Goal: Task Accomplishment & Management: Use online tool/utility

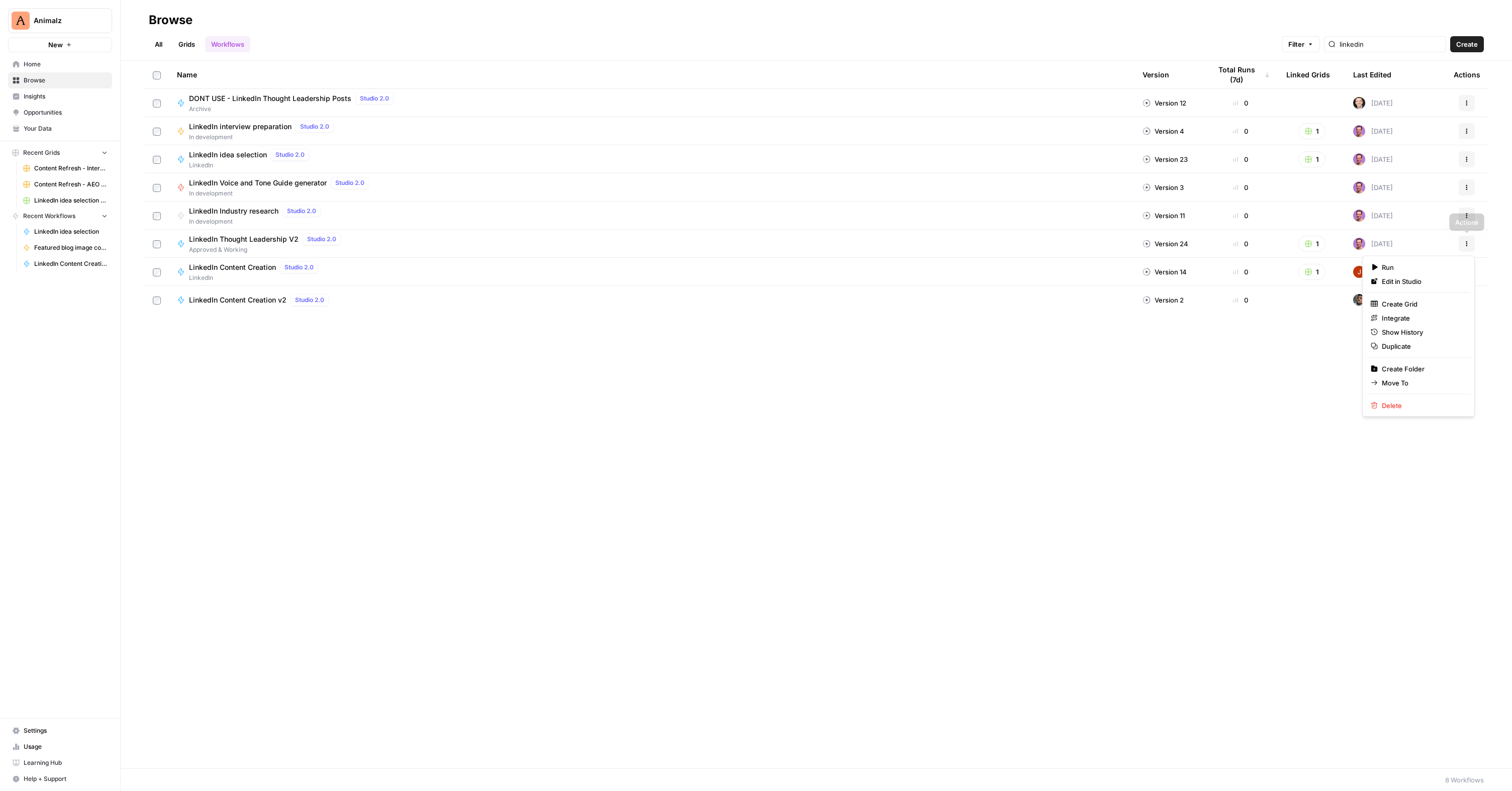
click at [1467, 245] on icon "button" at bounding box center [1467, 245] width 1 height 1
click at [1405, 380] on span "Move To" at bounding box center [1422, 383] width 80 height 10
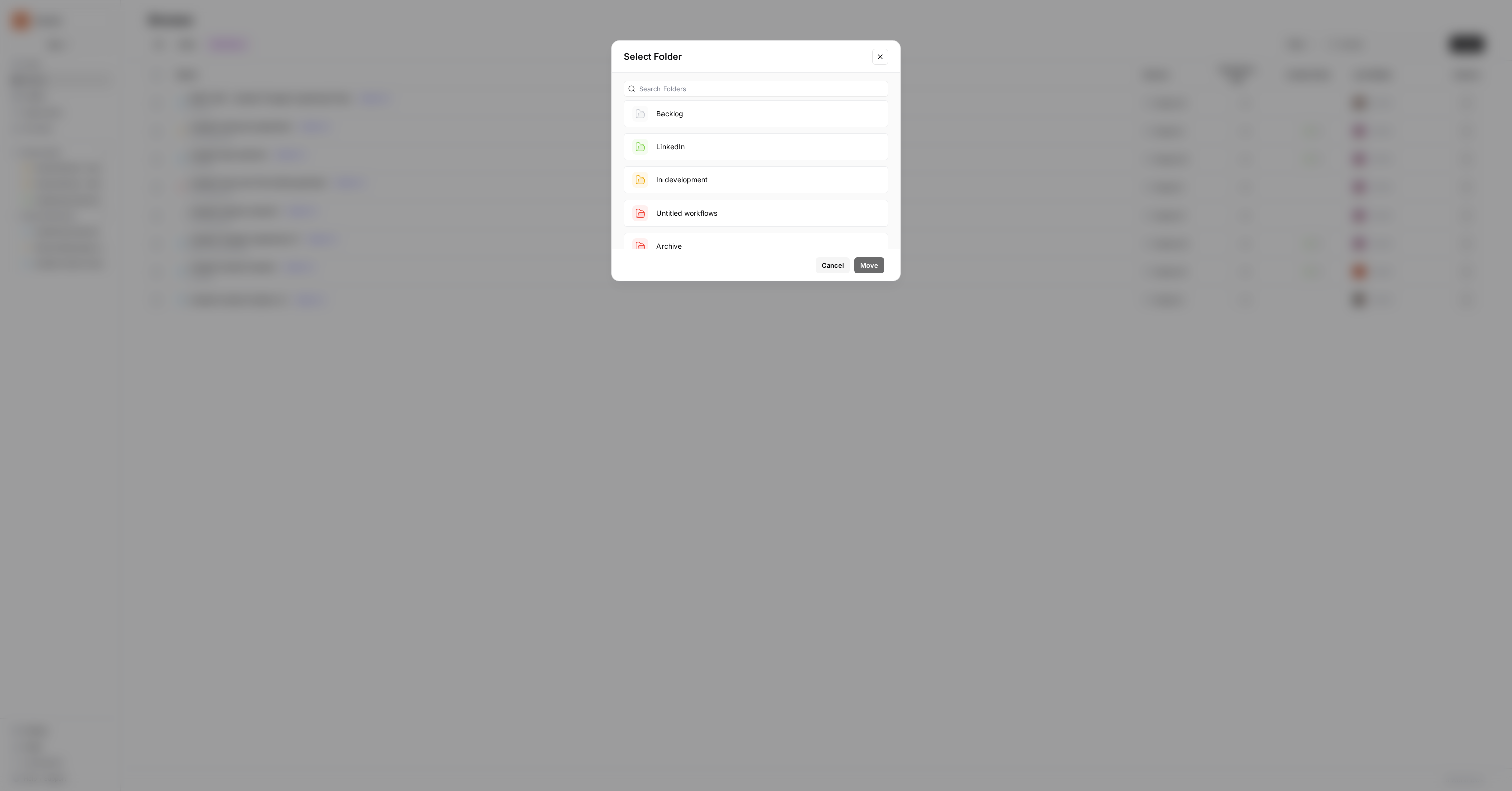
scroll to position [70, 0]
click at [717, 213] on button "Archive" at bounding box center [756, 212] width 264 height 28
click at [884, 272] on div "Cancel Move" at bounding box center [852, 266] width 72 height 16
click at [863, 267] on span "Move" at bounding box center [869, 266] width 18 height 10
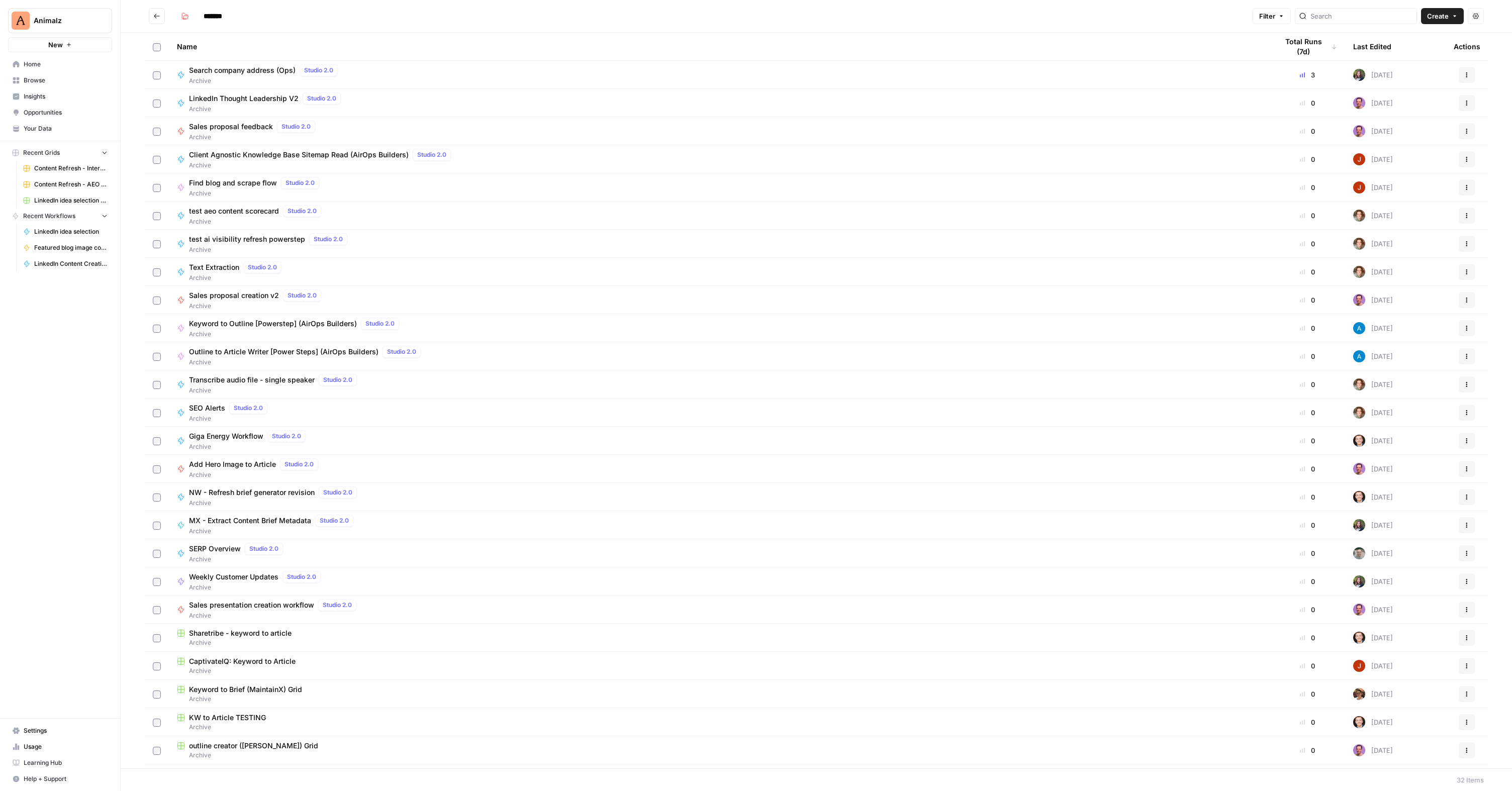
click at [259, 108] on span "Archive" at bounding box center [266, 109] width 156 height 9
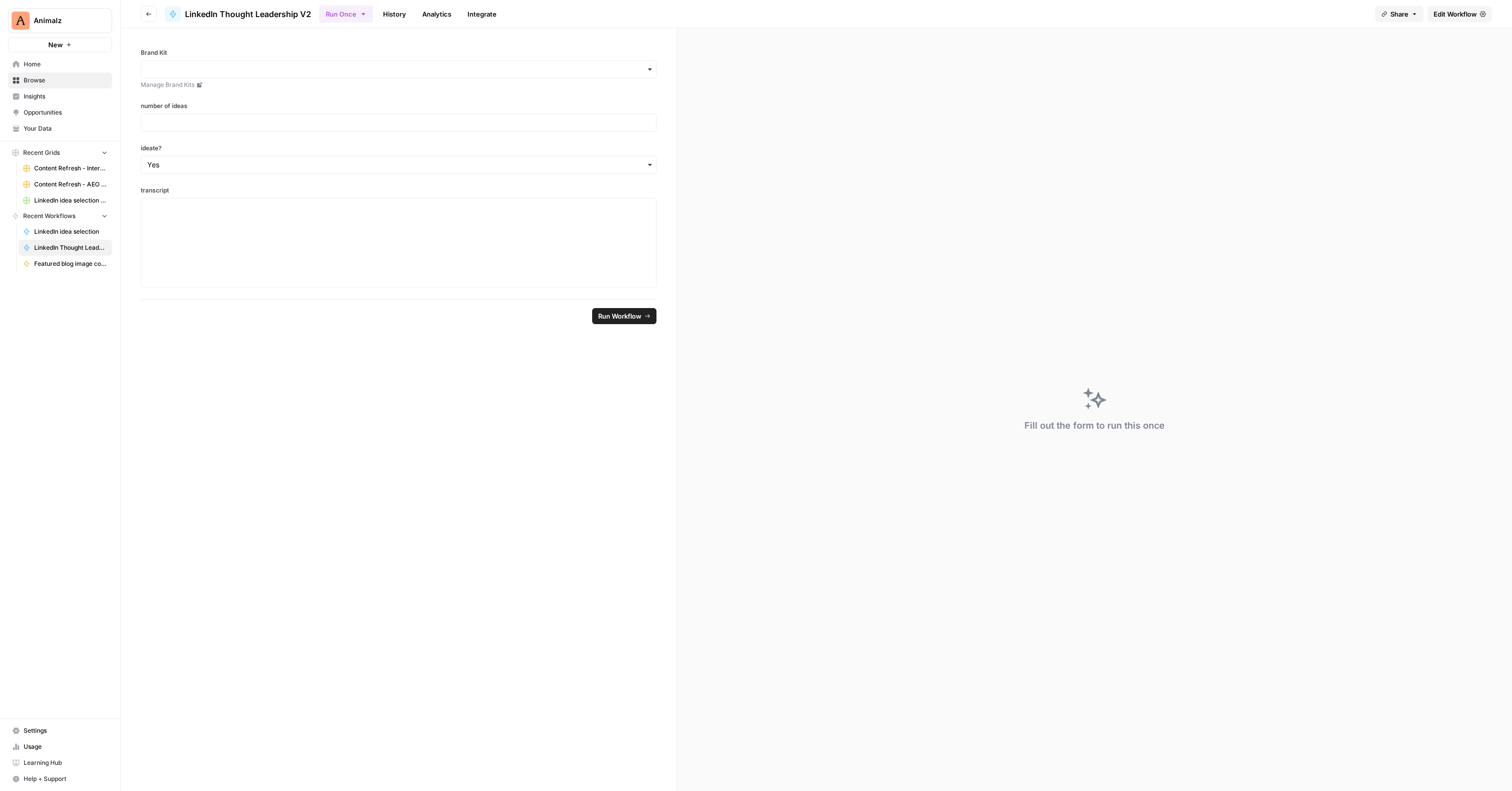
click at [174, 15] on icon at bounding box center [173, 14] width 6 height 7
click at [144, 12] on button "Go back" at bounding box center [148, 14] width 16 height 16
click at [47, 64] on span "Home" at bounding box center [66, 64] width 84 height 9
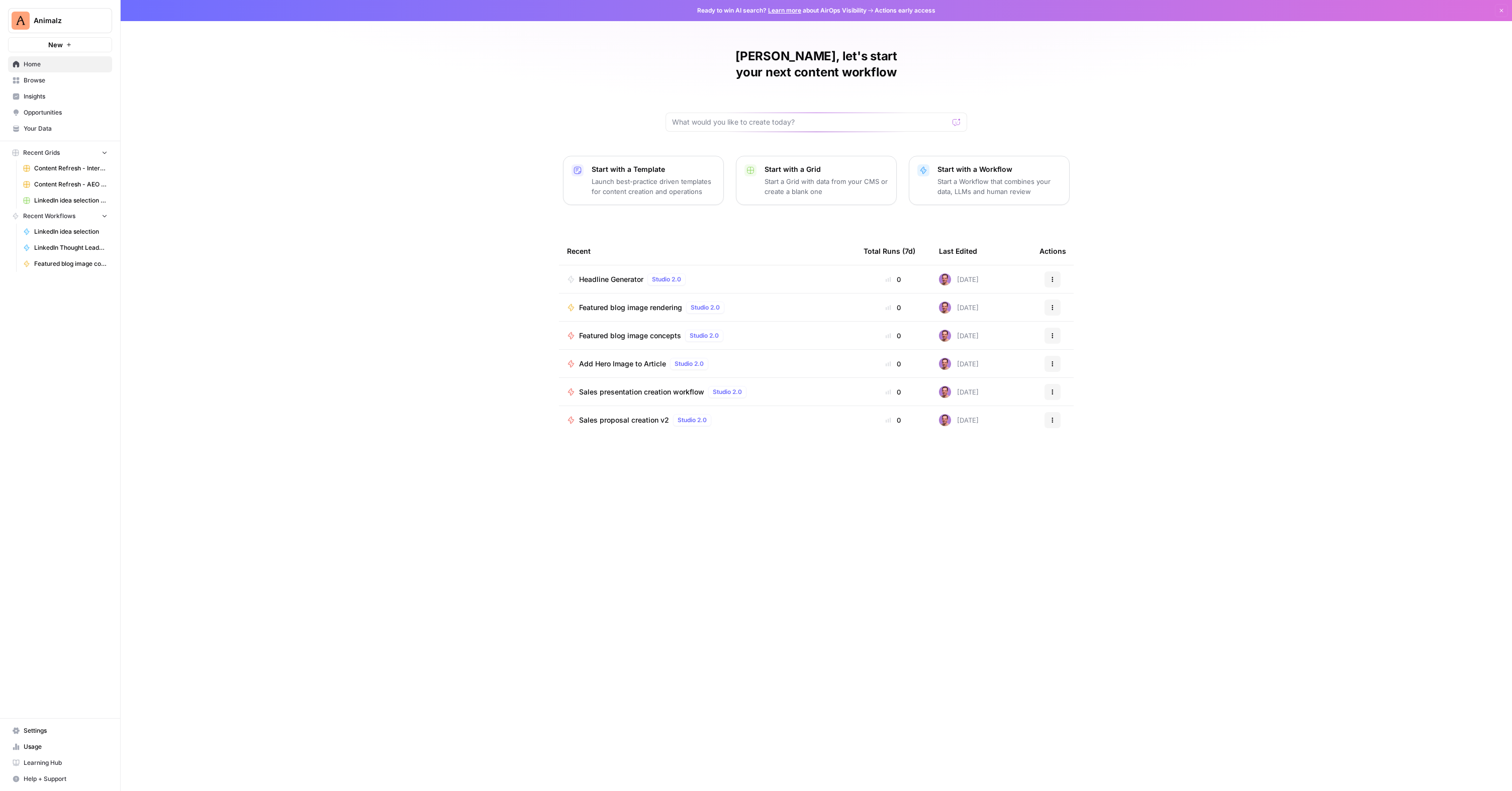
click at [48, 83] on span "Browse" at bounding box center [66, 80] width 84 height 9
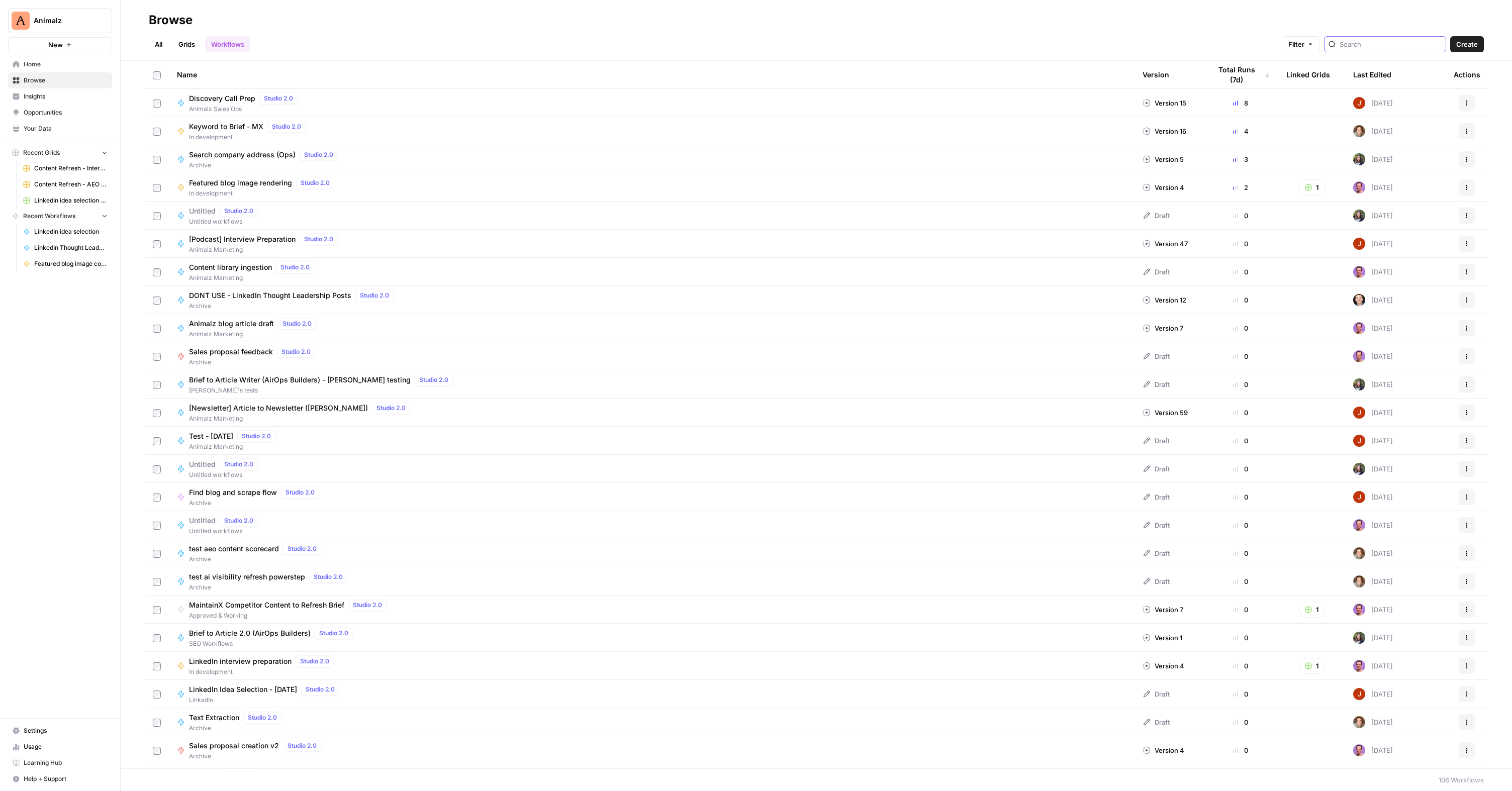
click at [1385, 40] on input "search" at bounding box center [1390, 44] width 102 height 10
type input "linkedin"
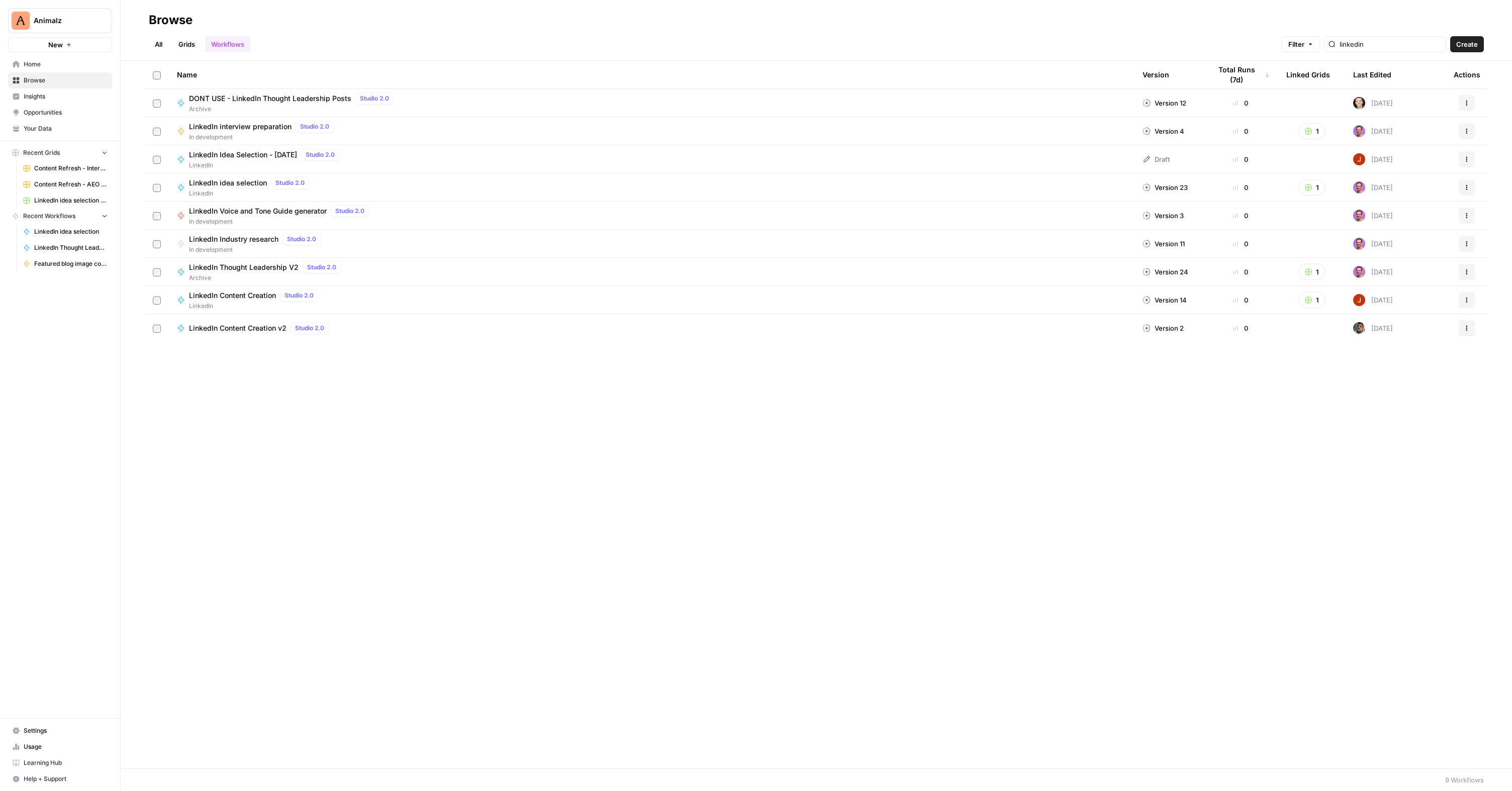
click at [266, 308] on span "LinkedIn" at bounding box center [255, 306] width 133 height 9
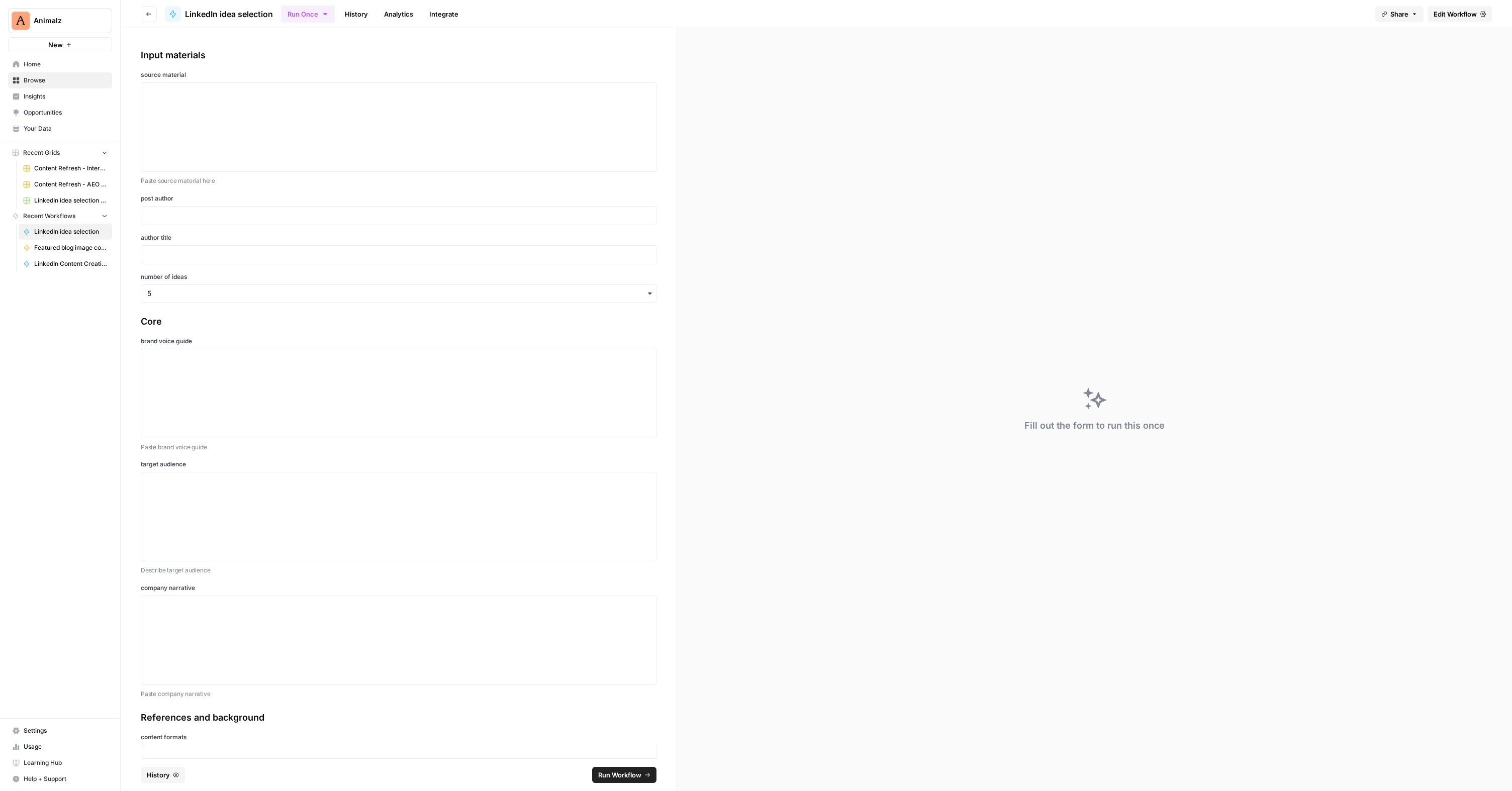
scroll to position [13, 0]
click at [1456, 19] on link "Edit Workflow" at bounding box center [1460, 14] width 64 height 16
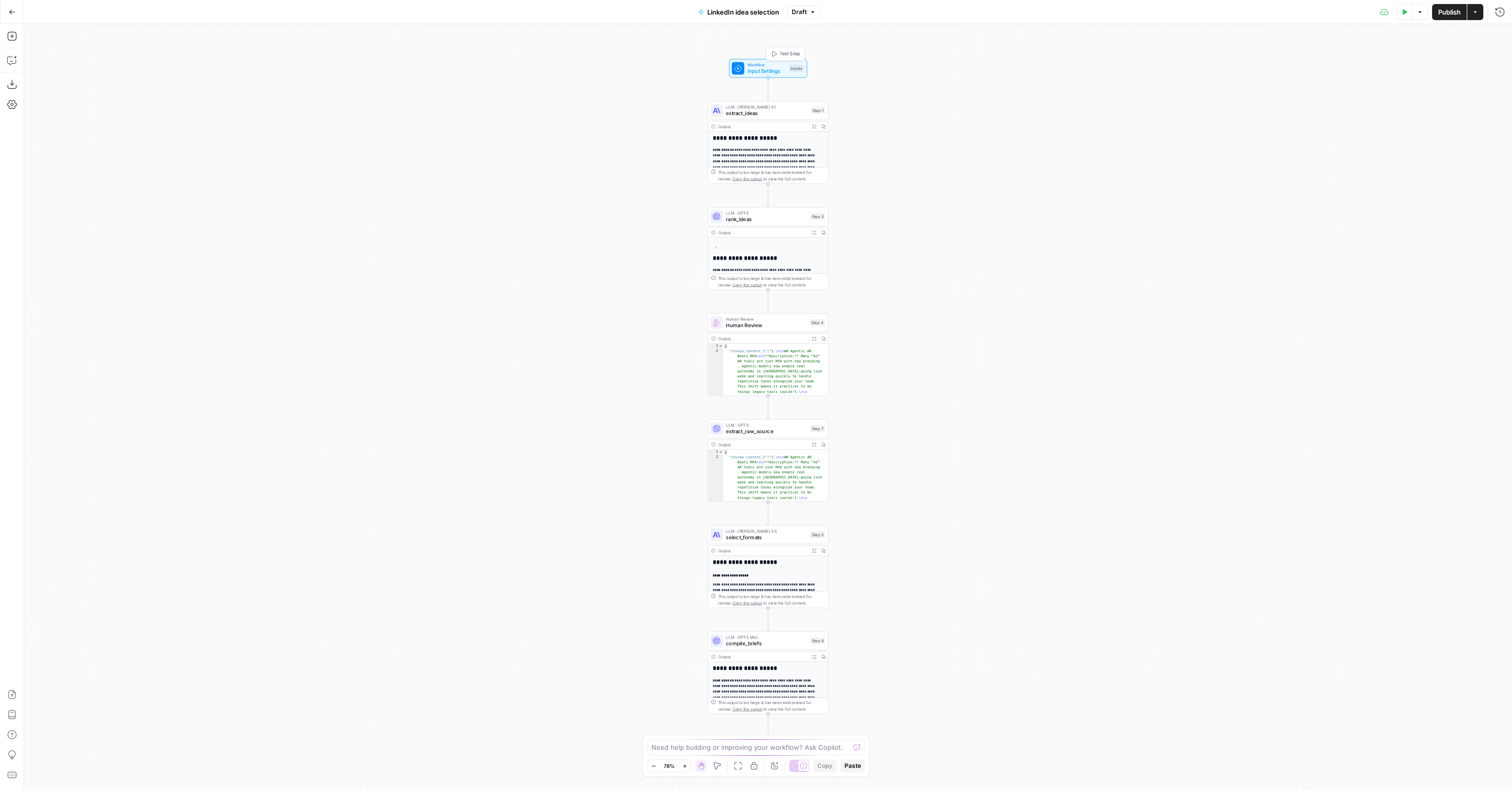
click at [772, 69] on span "Input Settings" at bounding box center [766, 71] width 38 height 8
click at [7, 7] on button "Go Back" at bounding box center [12, 12] width 18 height 18
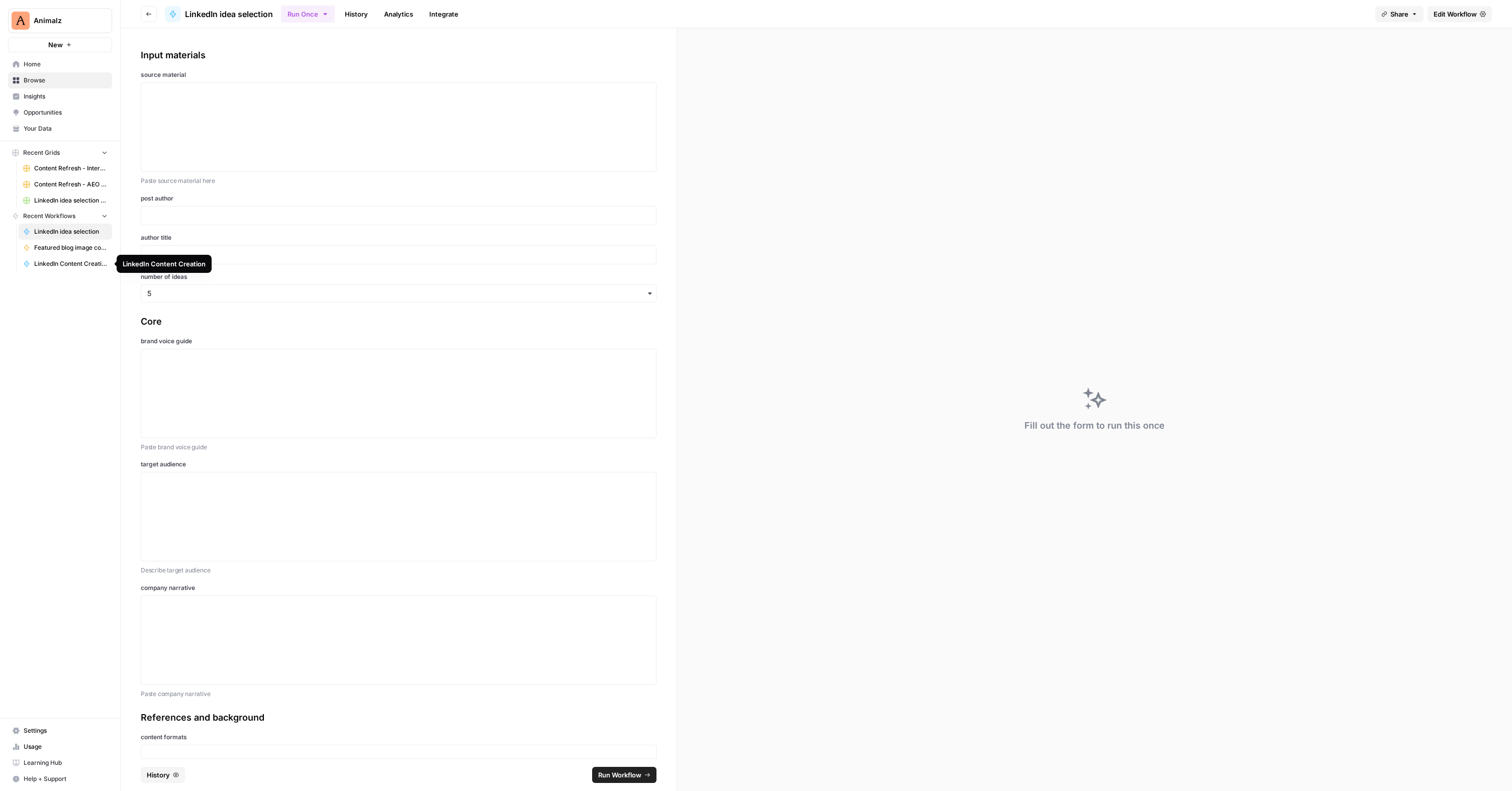
click at [62, 264] on span "LinkedIn Content Creation" at bounding box center [70, 263] width 73 height 9
